Goal: Task Accomplishment & Management: Use online tool/utility

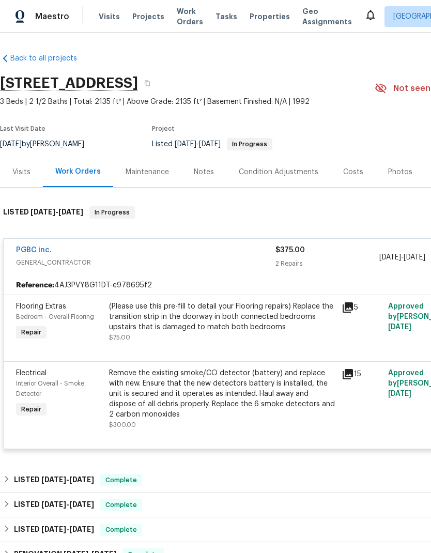
click at [245, 309] on div "(Please use this pre-fill to detail your Flooring repairs) Replace the transiti…" at bounding box center [222, 316] width 226 height 31
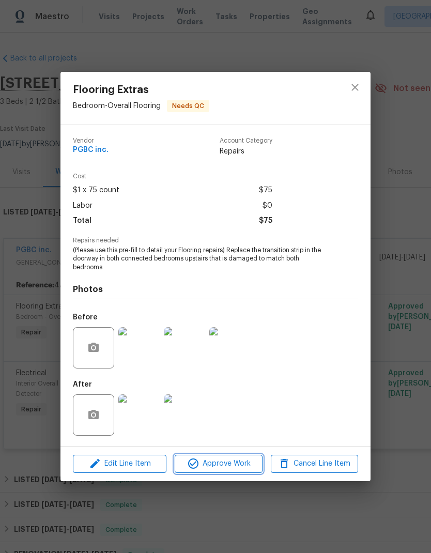
click at [235, 460] on span "Approve Work" at bounding box center [218, 463] width 81 height 13
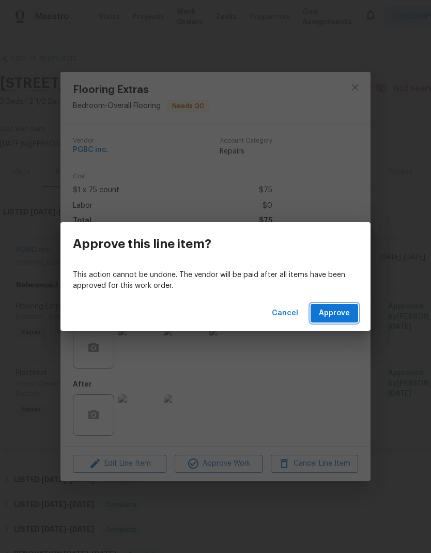
click at [344, 308] on span "Approve" at bounding box center [334, 313] width 31 height 13
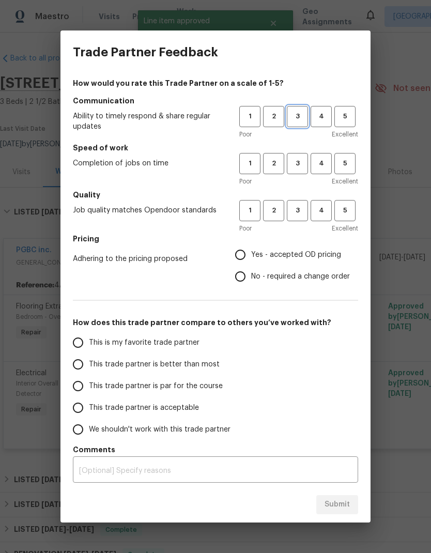
click at [301, 115] on span "3" at bounding box center [297, 117] width 19 height 12
click at [302, 171] on button "3" at bounding box center [297, 163] width 21 height 21
click at [304, 217] on button "3" at bounding box center [297, 210] width 21 height 21
click at [242, 253] on input "Yes - accepted OD pricing" at bounding box center [240, 255] width 22 height 22
radio input "true"
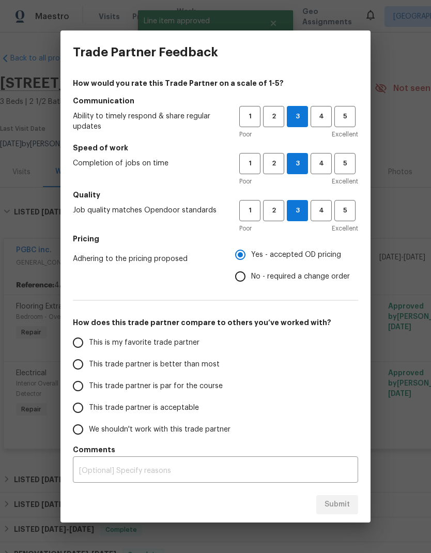
click at [87, 365] on input "This trade partner is better than most" at bounding box center [78, 364] width 22 height 22
radio input "false"
click at [154, 388] on span "This trade partner is par for the course" at bounding box center [156, 386] width 134 height 11
click at [89, 388] on input "This trade partner is par for the course" at bounding box center [78, 386] width 22 height 22
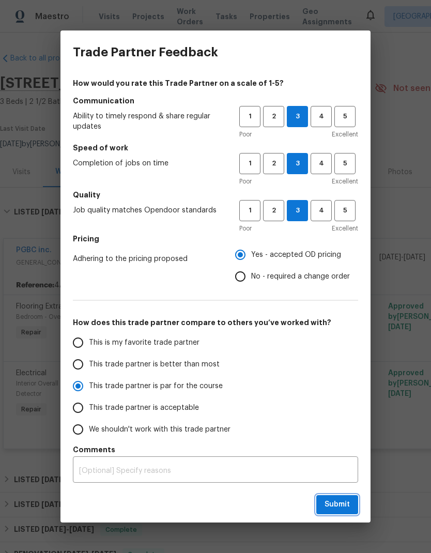
click at [342, 508] on span "Submit" at bounding box center [336, 504] width 25 height 13
radio input "true"
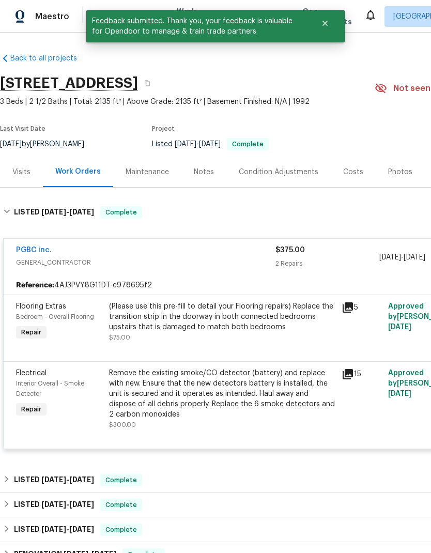
click at [259, 379] on div "Remove the existing smoke/CO detector (battery) and replace with new. Ensure th…" at bounding box center [222, 394] width 226 height 52
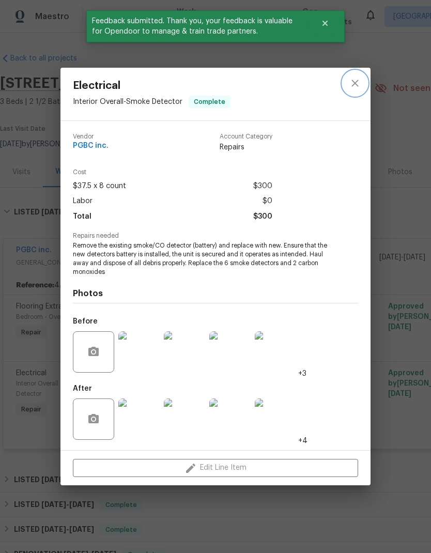
click at [357, 77] on icon "close" at bounding box center [355, 83] width 12 height 12
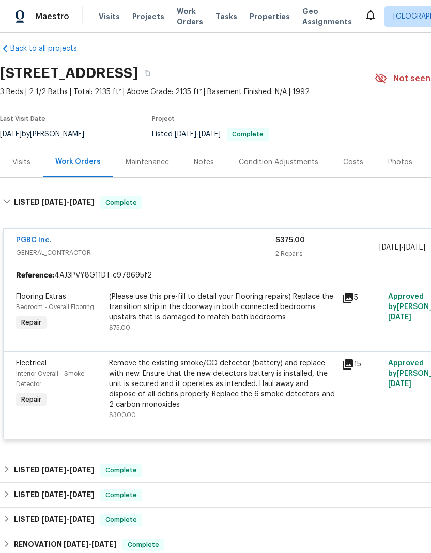
scroll to position [10, 0]
click at [202, 245] on div "PGBC inc." at bounding box center [145, 241] width 259 height 12
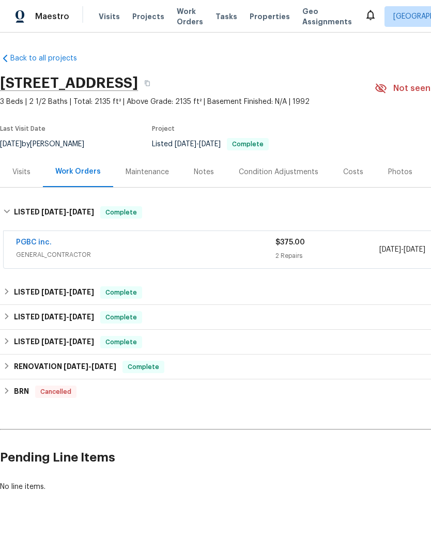
scroll to position [0, 0]
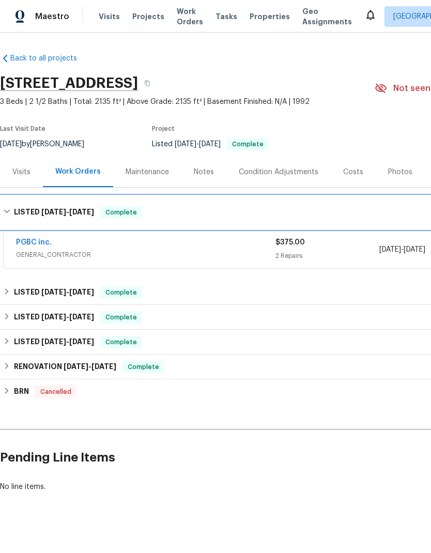
click at [237, 215] on div "LISTED [DATE] - [DATE] Complete" at bounding box center [291, 212] width 577 height 12
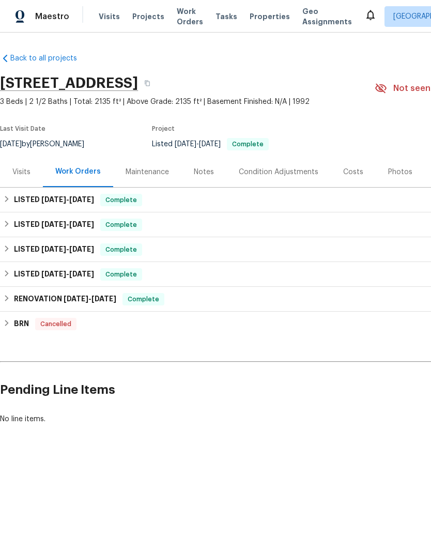
click at [207, 176] on div "Notes" at bounding box center [204, 172] width 20 height 10
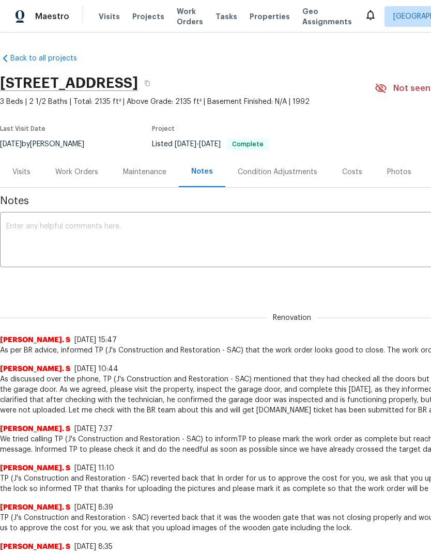
scroll to position [-2, 0]
